Goal: Task Accomplishment & Management: Manage account settings

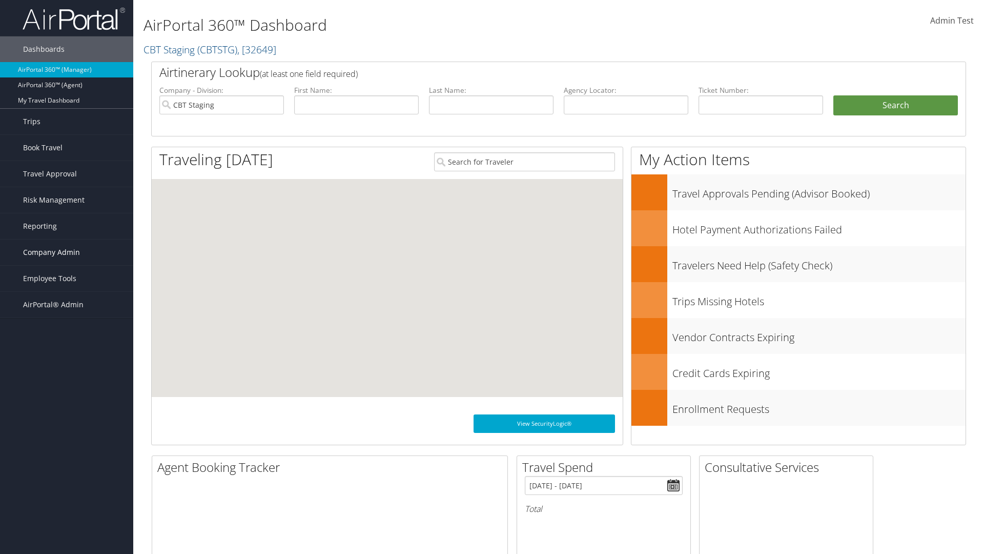
click at [67, 252] on span "Company Admin" at bounding box center [51, 252] width 57 height 26
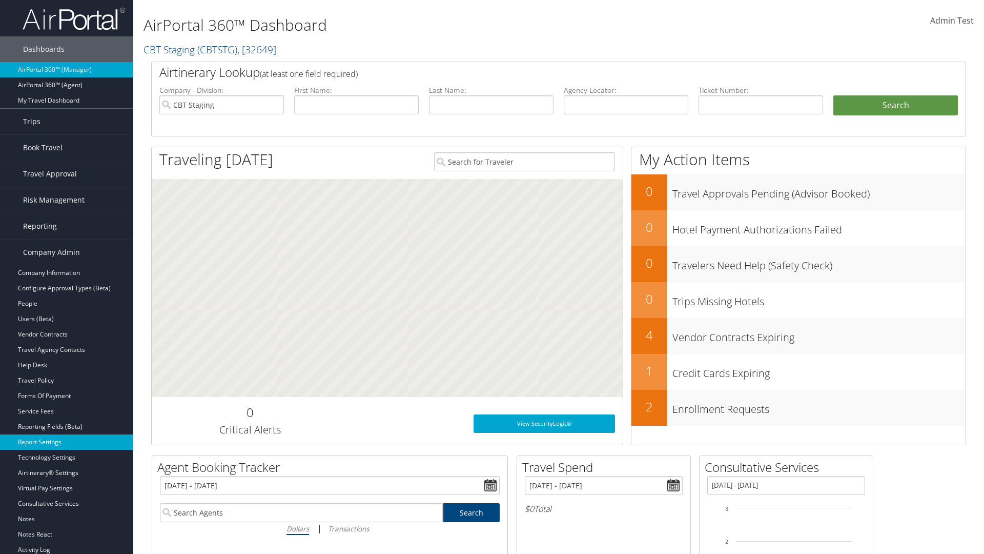
click at [67, 442] on link "Report Settings" at bounding box center [66, 441] width 133 height 15
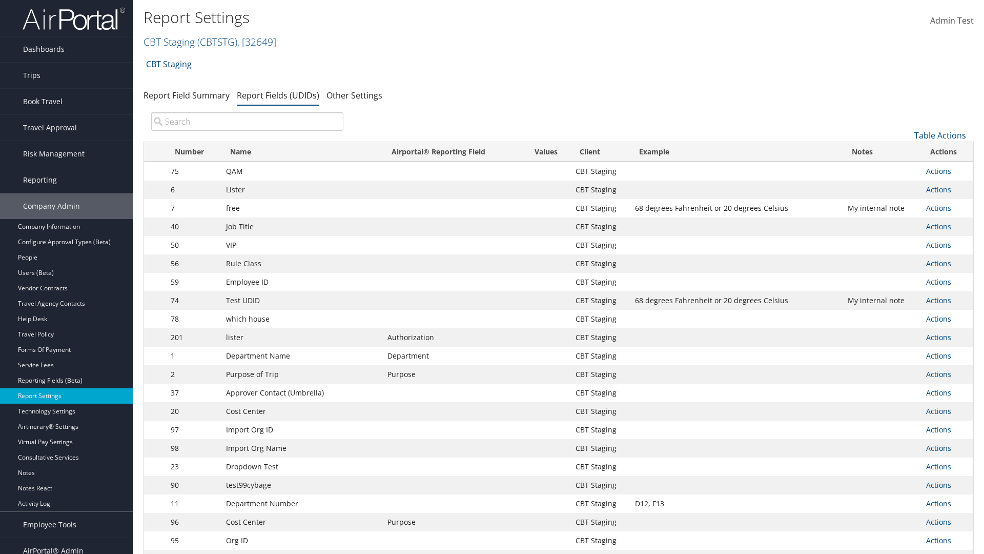
click at [247, 122] on input "search" at bounding box center [247, 121] width 192 height 18
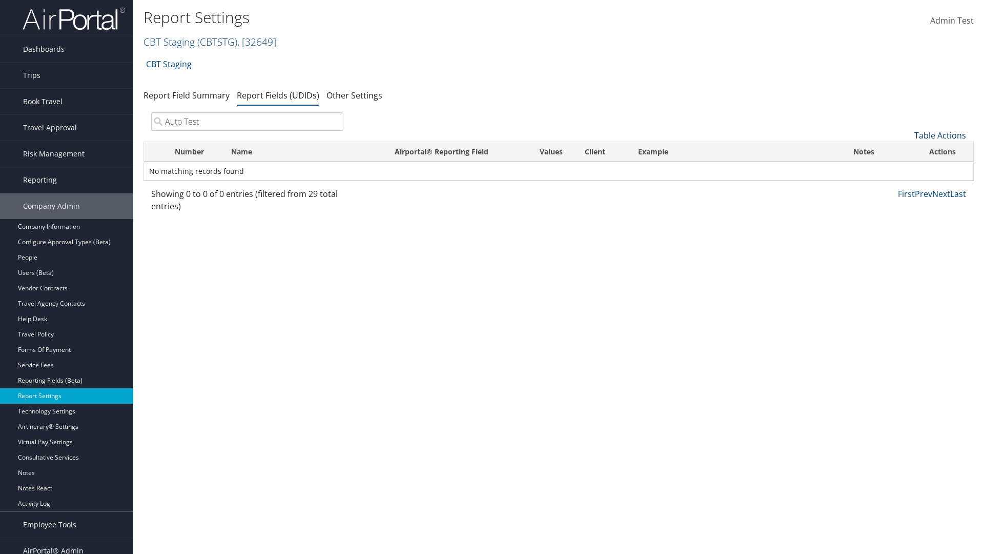
type input "Auto Test"
click at [940, 135] on link "Table Actions" at bounding box center [941, 135] width 52 height 11
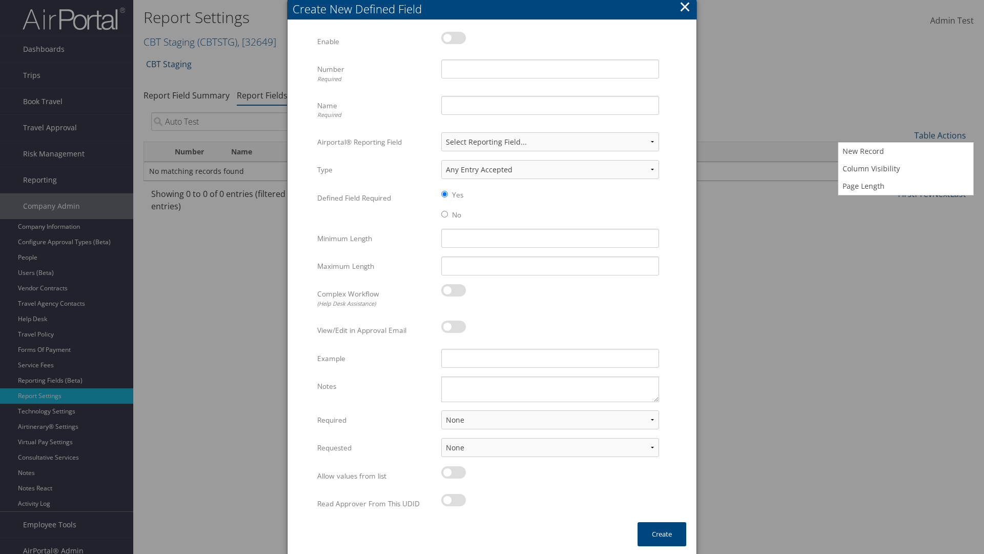
click at [454, 37] on label at bounding box center [453, 38] width 25 height 12
click at [453, 37] on input "checkbox" at bounding box center [450, 39] width 7 height 7
checkbox input "true"
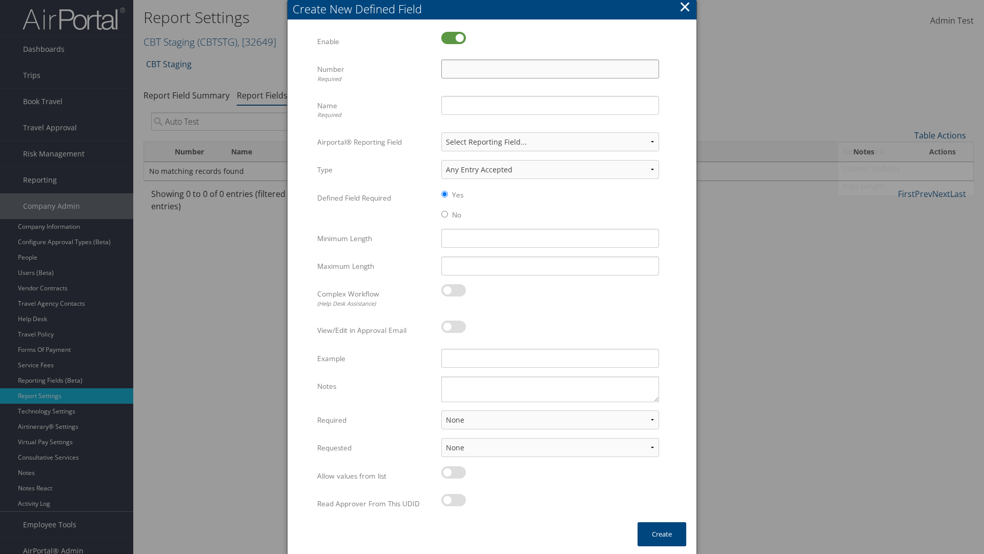
click at [550, 69] on input "Number Required" at bounding box center [550, 68] width 218 height 19
type input "1011"
click at [550, 105] on input "Name Required" at bounding box center [550, 105] width 218 height 19
type input "Auto Test"
select select "both"
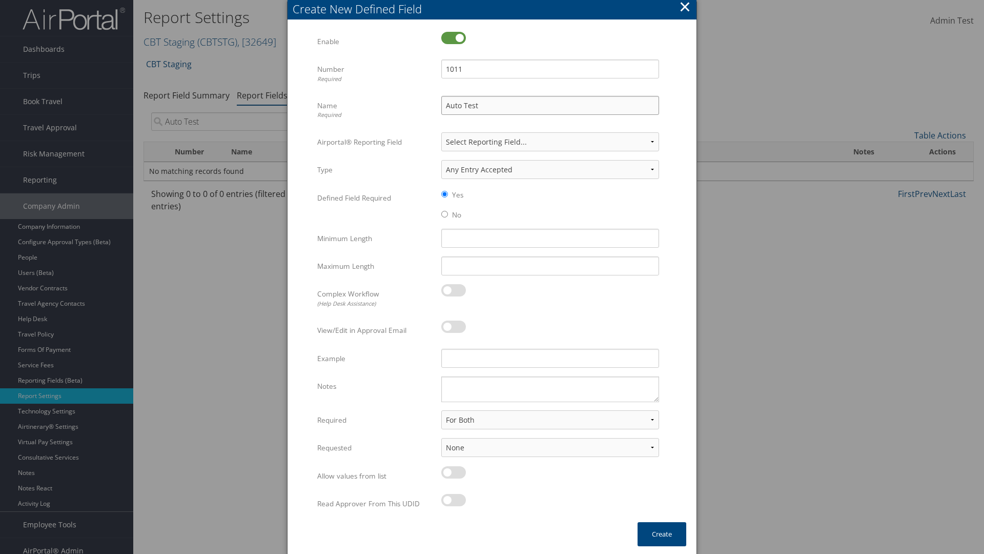
select select "trip"
type input "Auto Test"
click at [662, 534] on button "Create" at bounding box center [662, 534] width 49 height 24
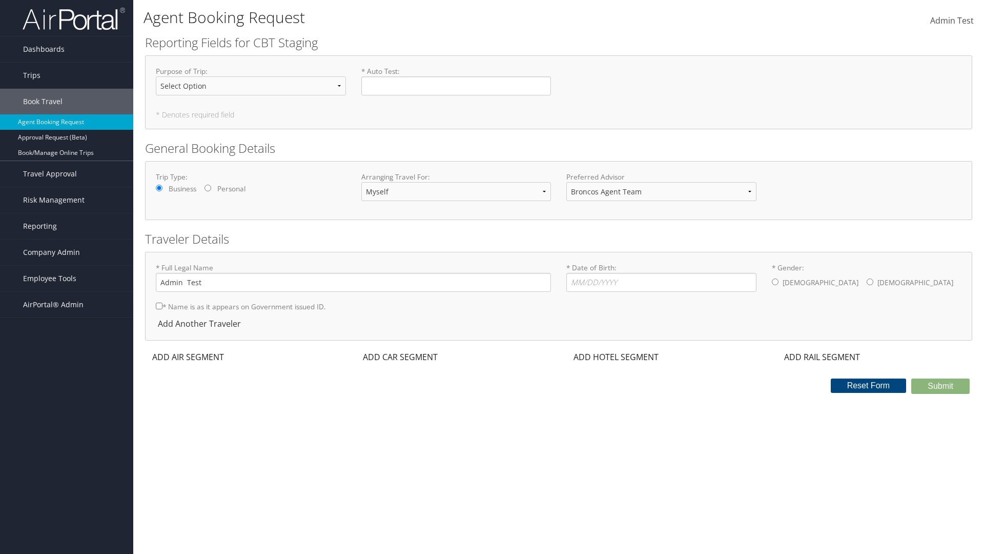
click at [67, 252] on span "Company Admin" at bounding box center [51, 252] width 57 height 26
click at [0, 0] on link "Report Settings" at bounding box center [0, 0] width 0 height 0
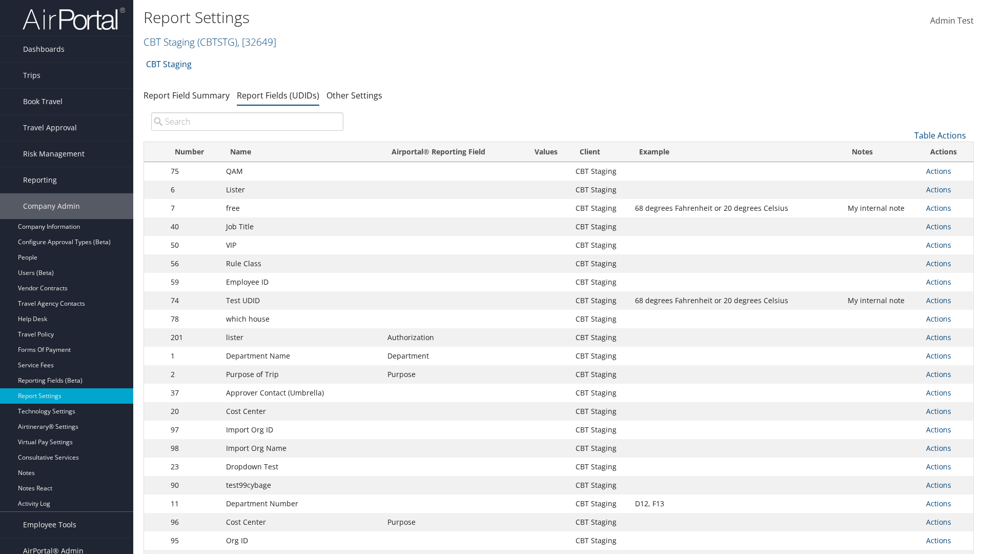
click at [247, 122] on input "search" at bounding box center [247, 121] width 192 height 18
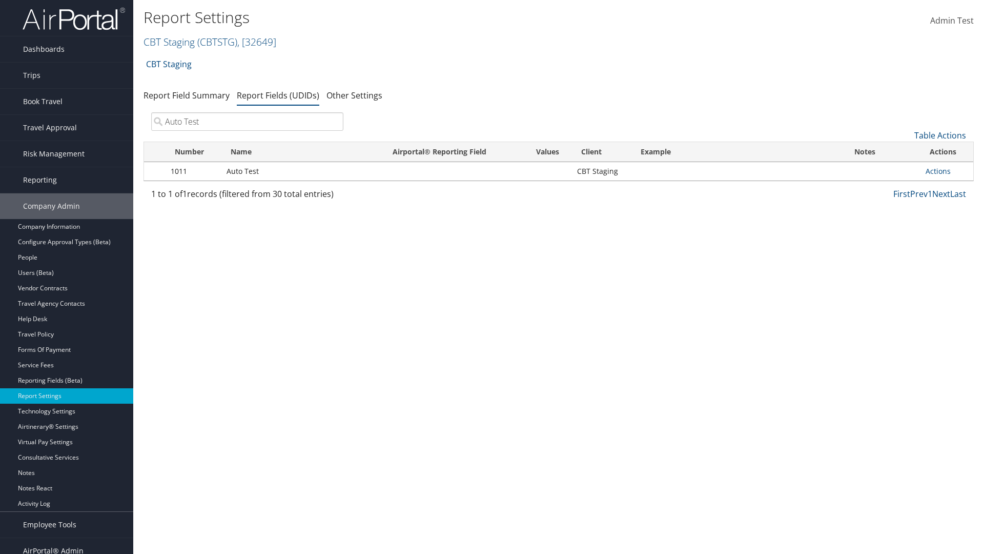
type input "Auto Test"
click at [947, 171] on link "Actions" at bounding box center [938, 171] width 25 height 10
click at [0, 0] on link "Delete" at bounding box center [0, 0] width 0 height 0
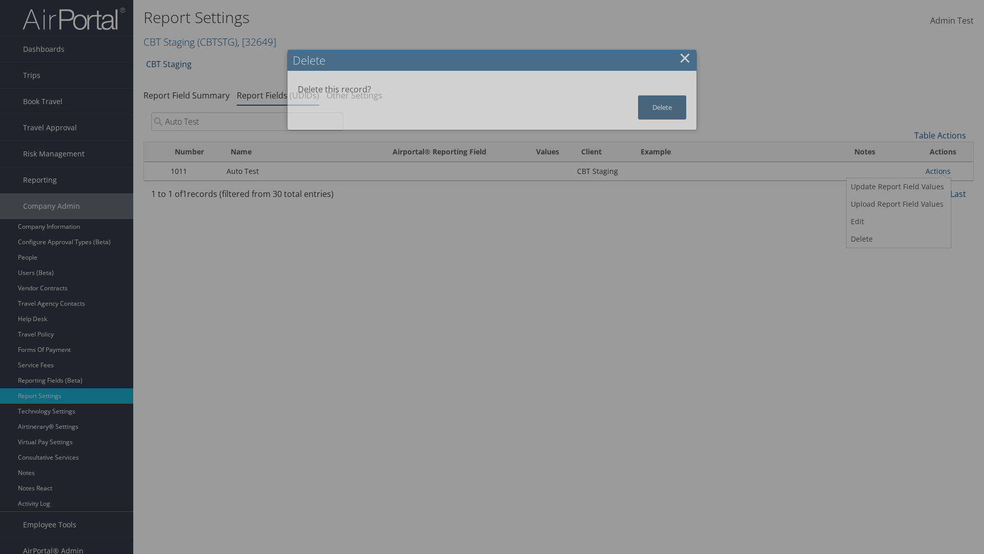
click at [662, 107] on button "Delete" at bounding box center [662, 107] width 48 height 24
